Goal: Task Accomplishment & Management: Manage account settings

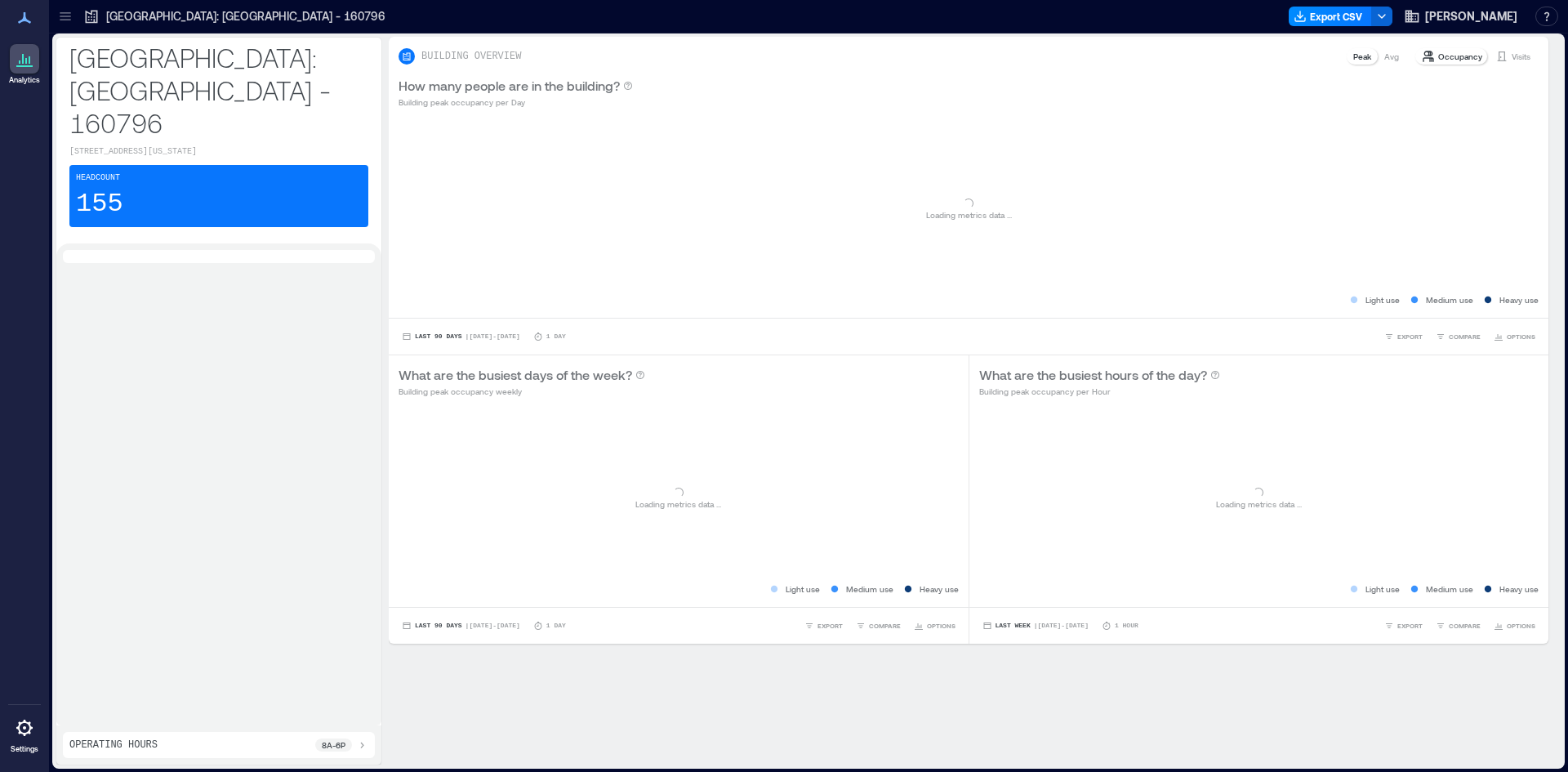
click at [109, 389] on div at bounding box center [218, 485] width 312 height 469
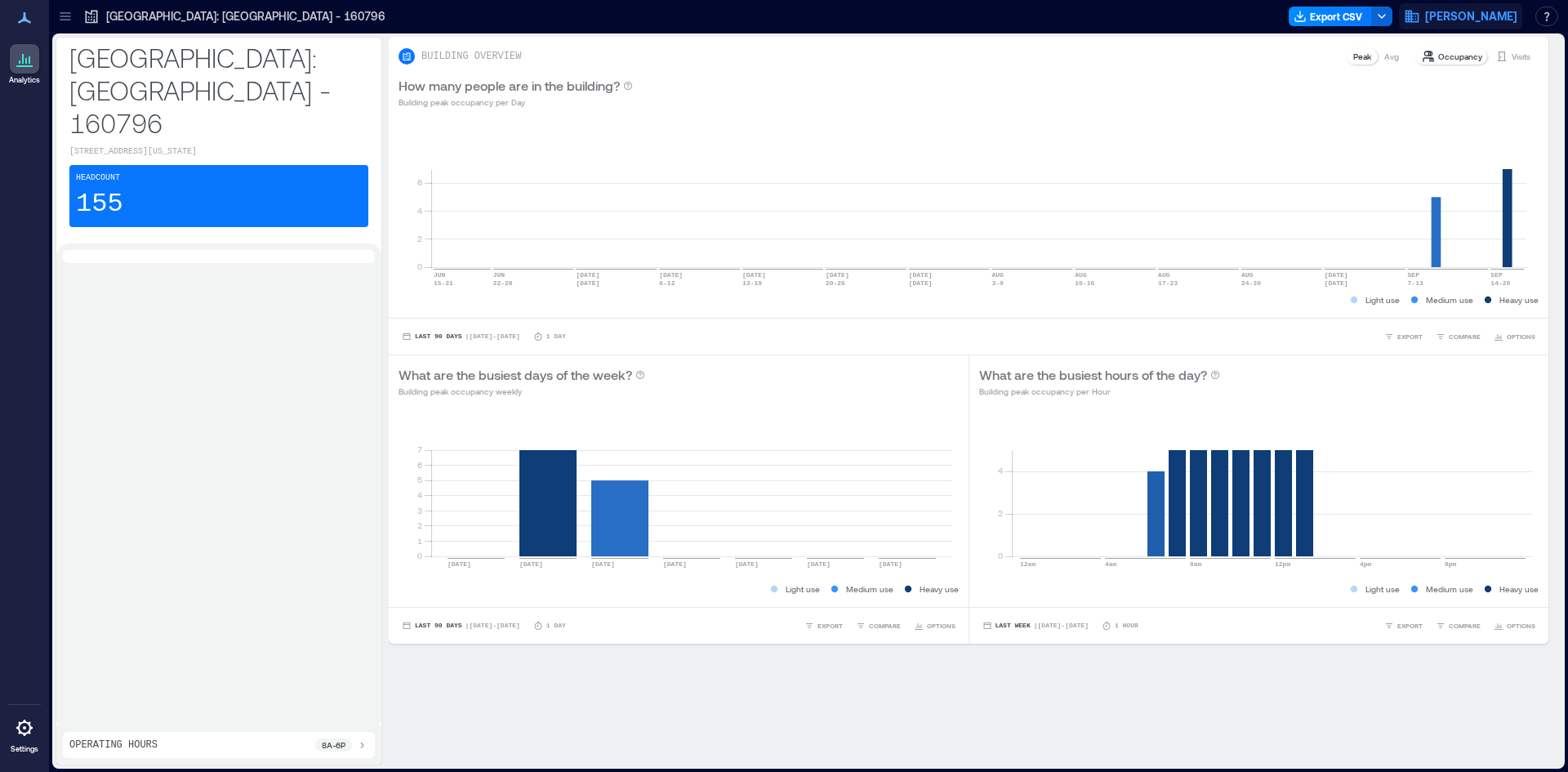
click at [1419, 21] on icon "button" at bounding box center [1412, 17] width 14 height 12
drag, startPoint x: 1366, startPoint y: 56, endPoint x: 1343, endPoint y: 57, distance: 23.0
click at [1343, 57] on p "readonly" at bounding box center [1397, 57] width 230 height 13
click at [1404, 58] on p "readonly" at bounding box center [1397, 57] width 230 height 13
click at [1011, 95] on div "How many people are in the building? Building peak occupancy per Day" at bounding box center [968, 92] width 1139 height 33
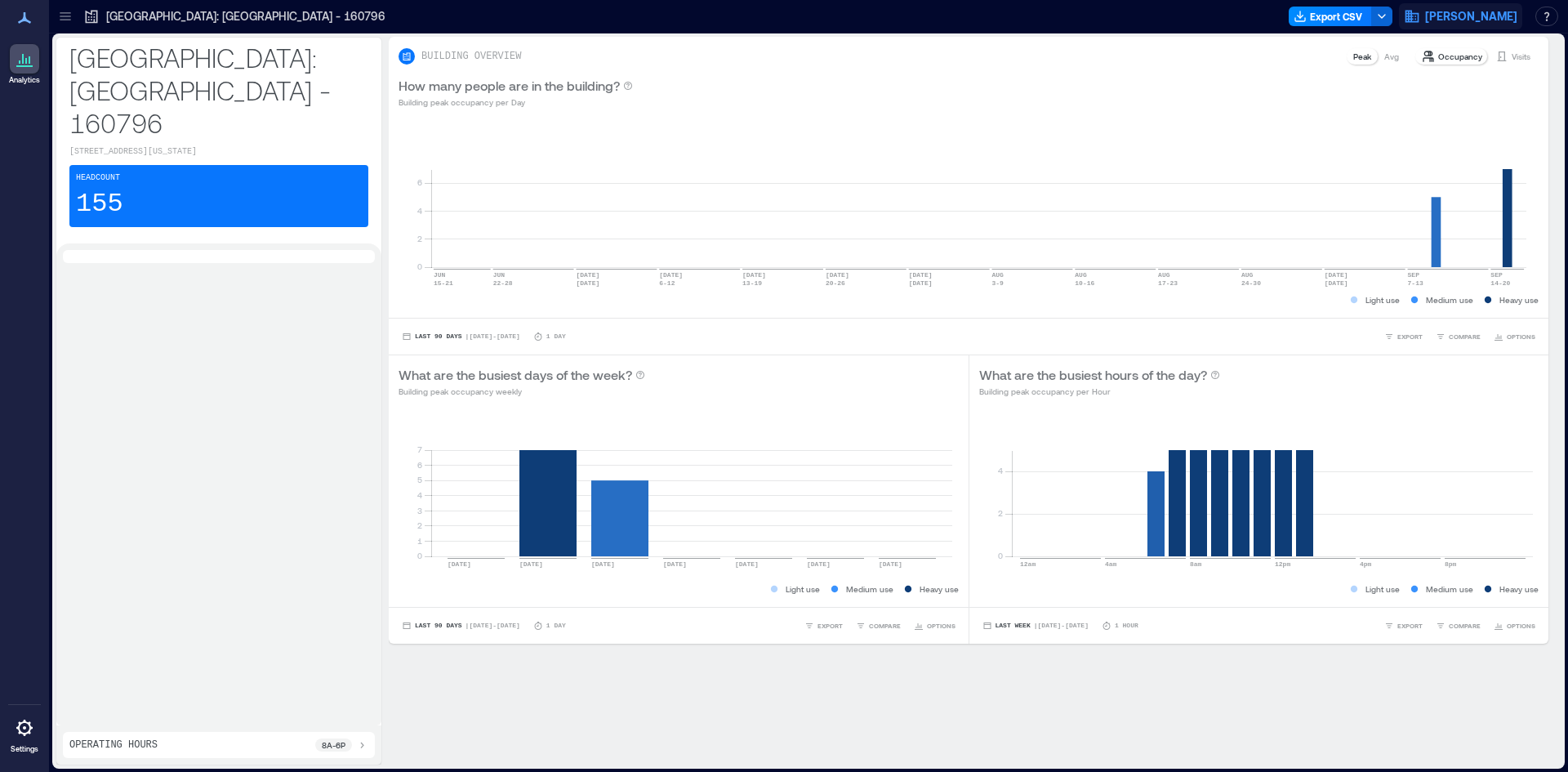
click at [1478, 8] on span "[PERSON_NAME]" at bounding box center [1471, 16] width 92 height 16
click at [1428, 80] on button "Your account" at bounding box center [1397, 82] width 242 height 27
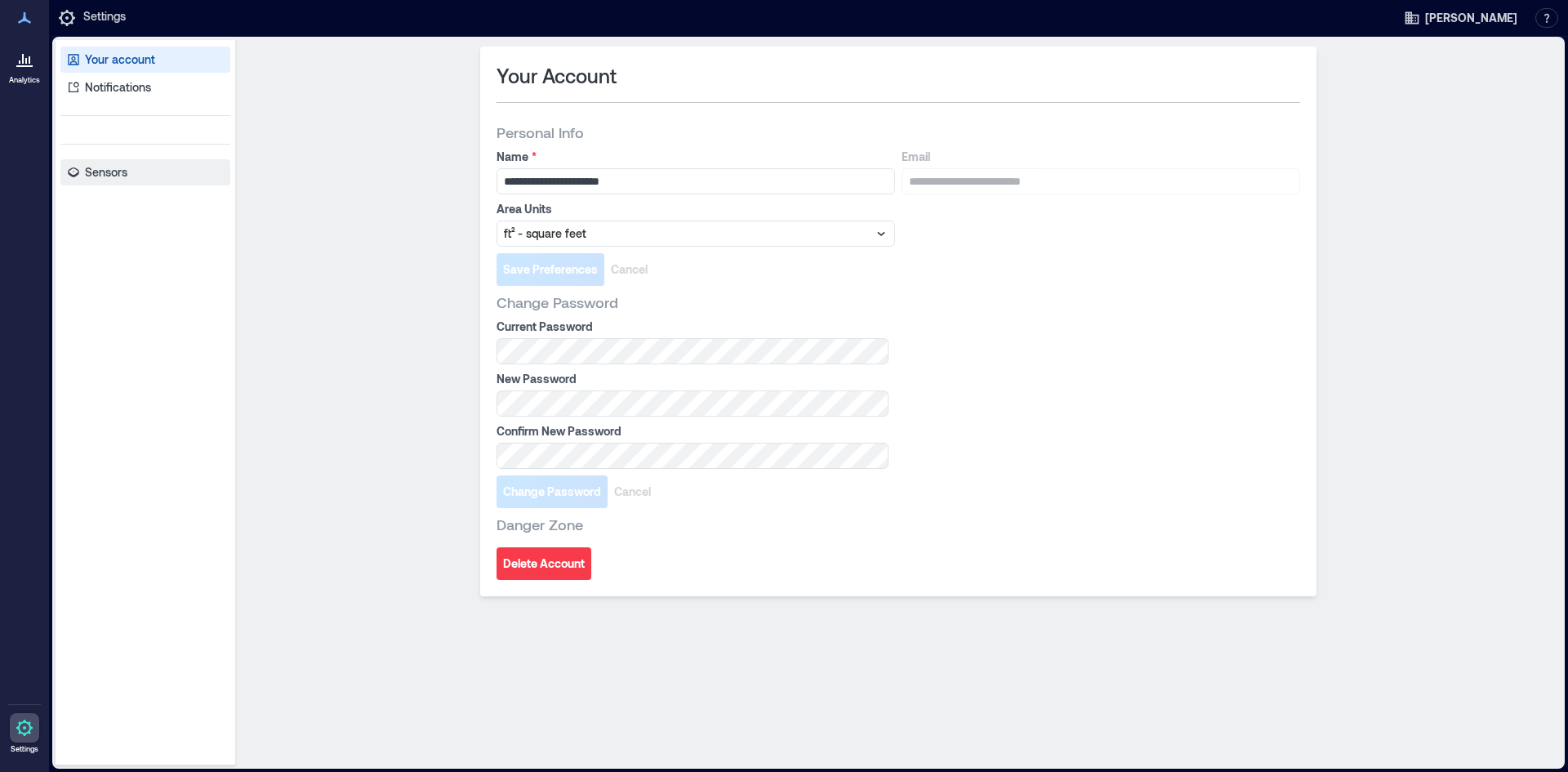
click at [123, 172] on p "Sensors" at bounding box center [106, 172] width 42 height 16
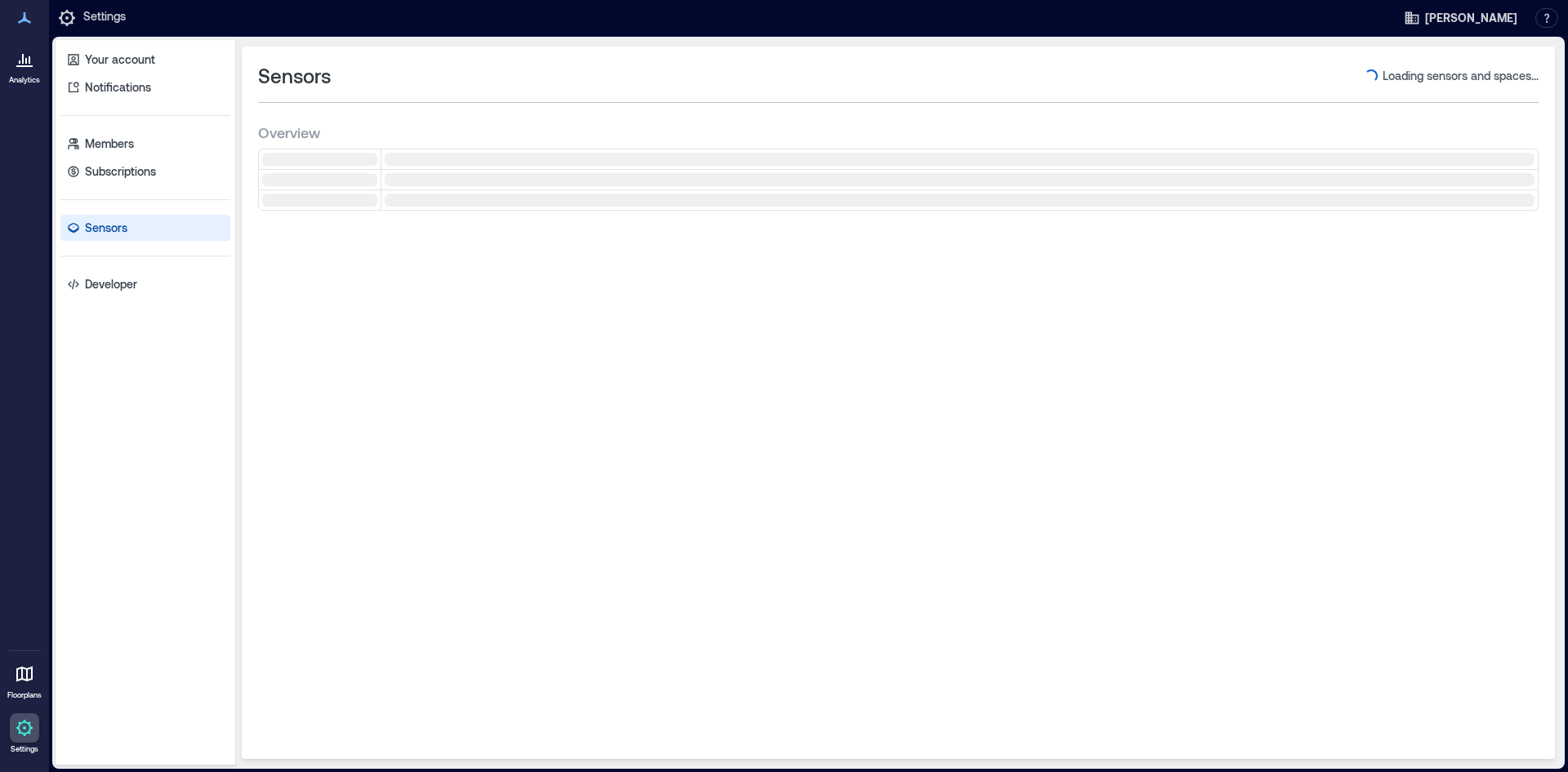
click at [33, 716] on div at bounding box center [24, 727] width 29 height 29
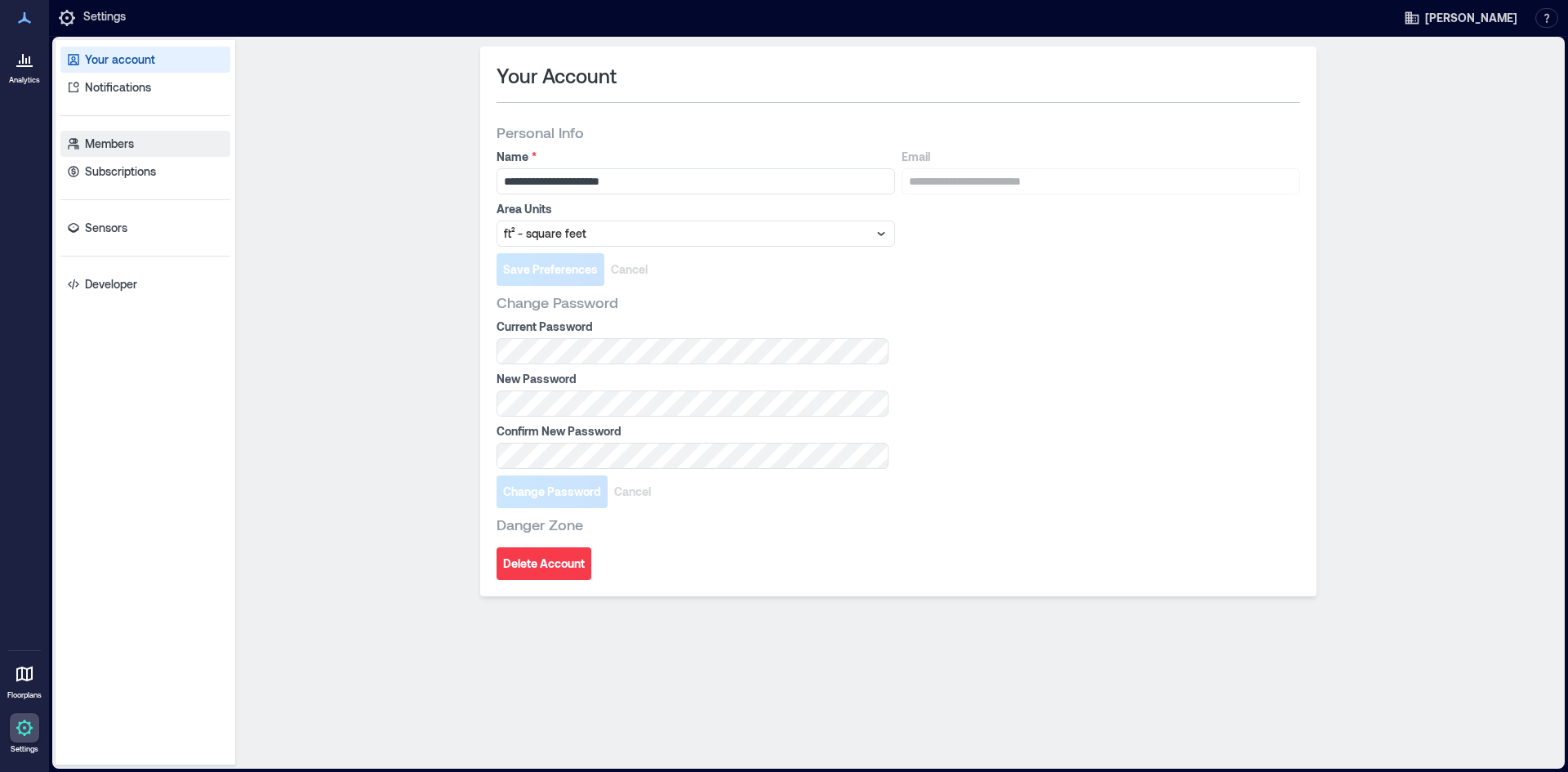
click at [118, 132] on link "Members" at bounding box center [145, 144] width 170 height 27
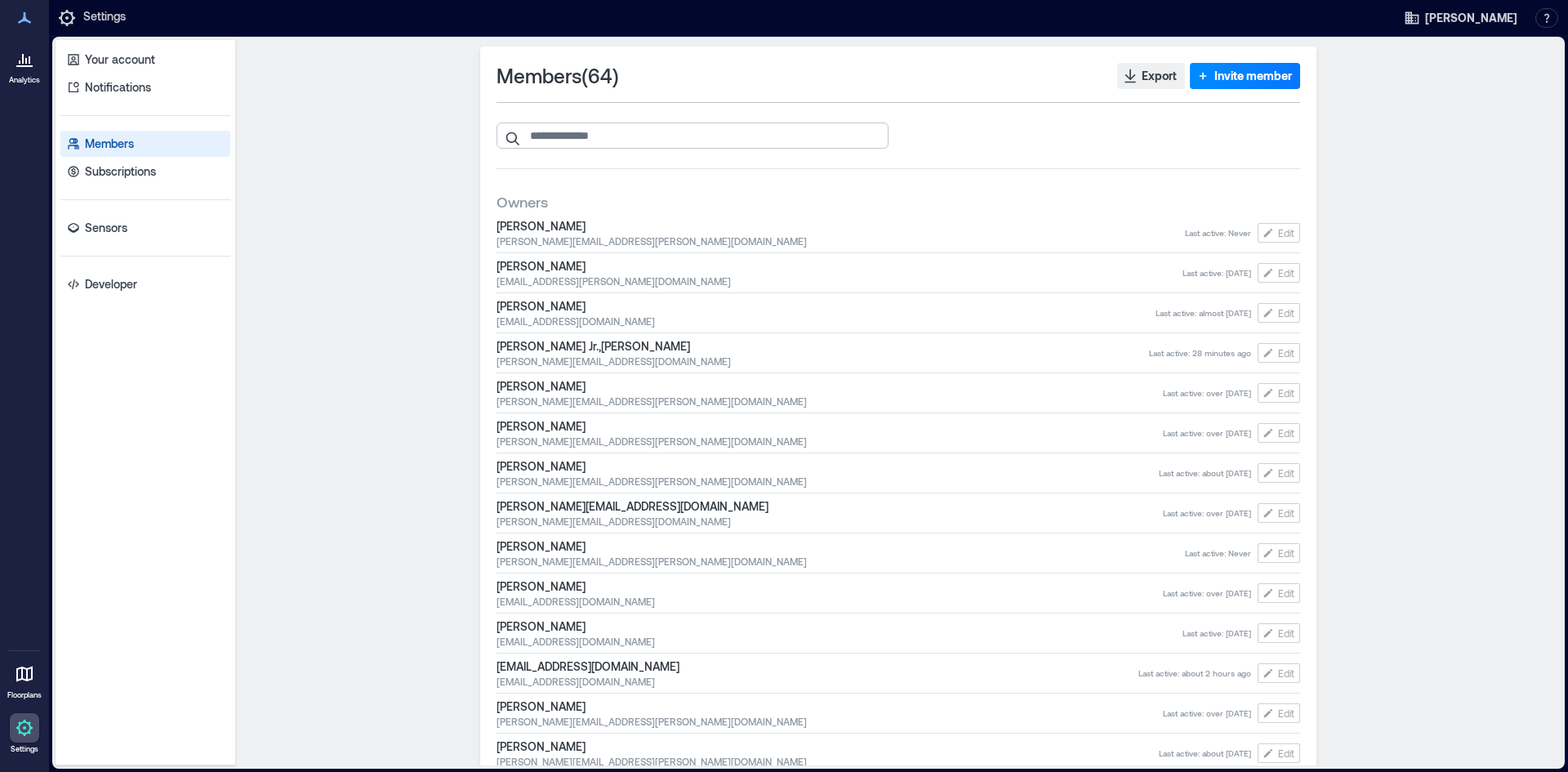
click at [543, 135] on input "search" at bounding box center [692, 136] width 392 height 27
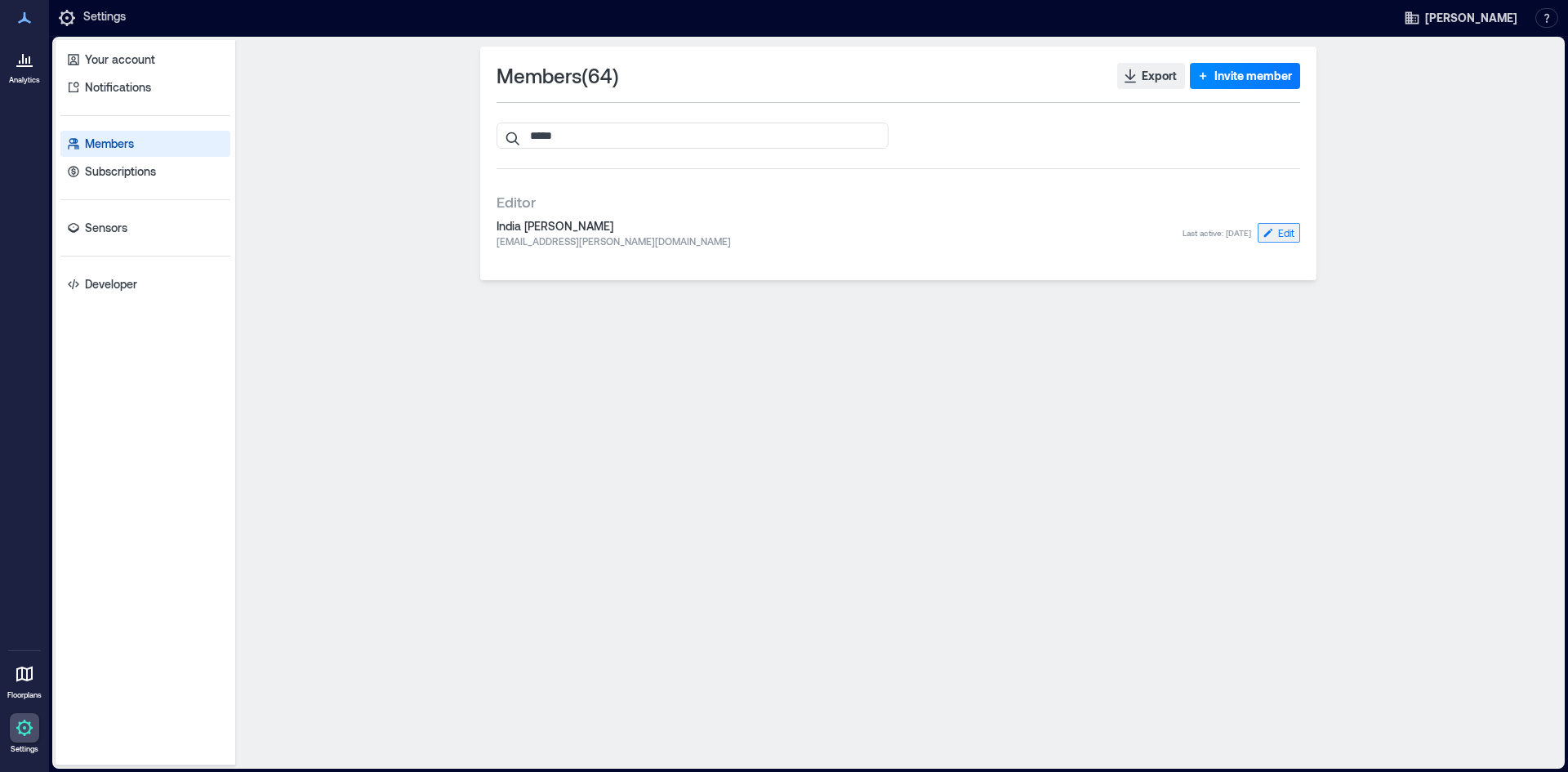
type input "*****"
click at [1290, 227] on span "Edit" at bounding box center [1286, 233] width 16 height 13
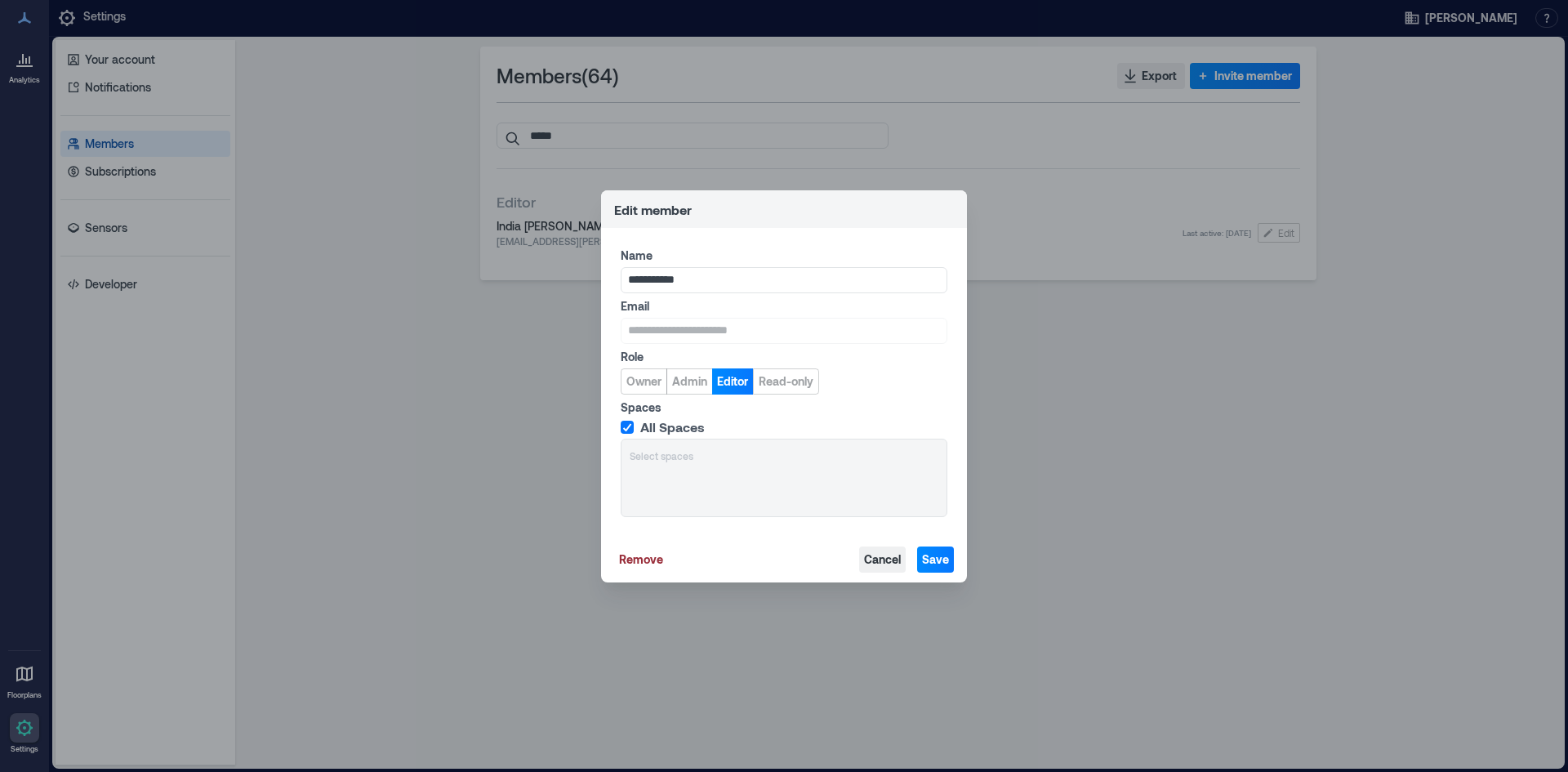
click at [872, 566] on span "Cancel" at bounding box center [882, 560] width 37 height 16
